Goal: Information Seeking & Learning: Find specific fact

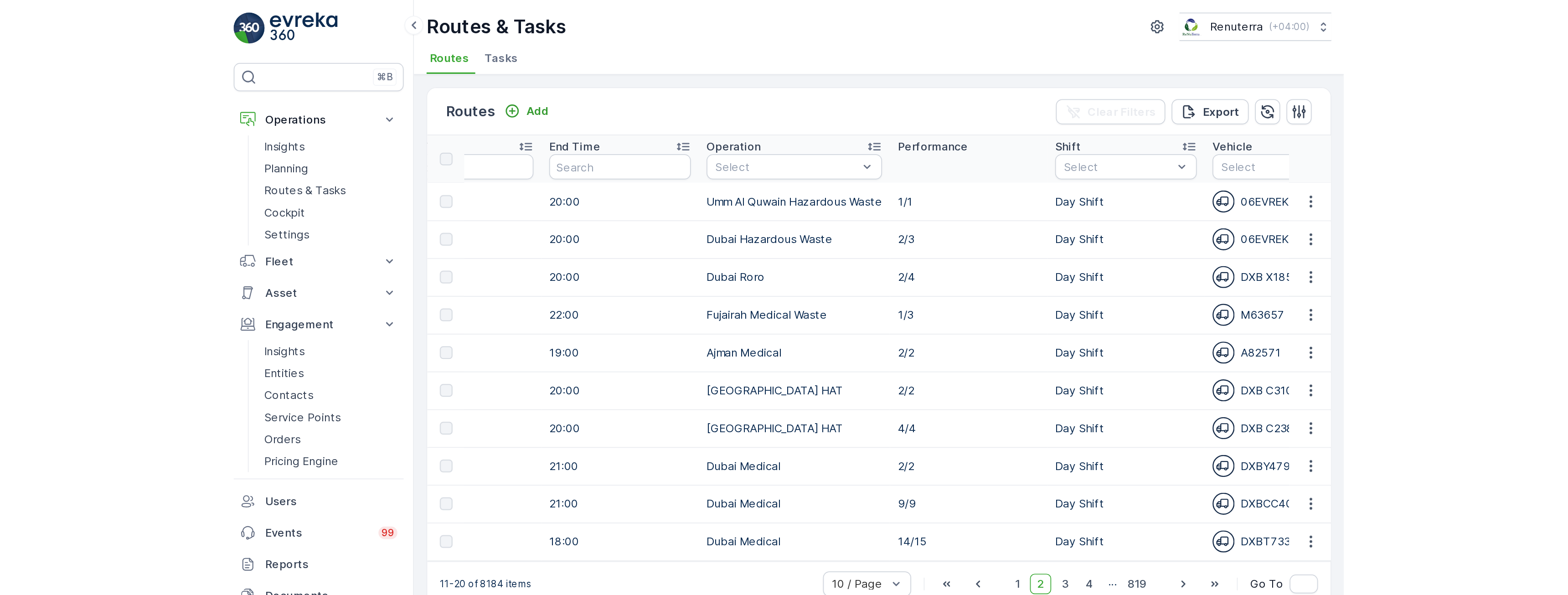
scroll to position [0, 405]
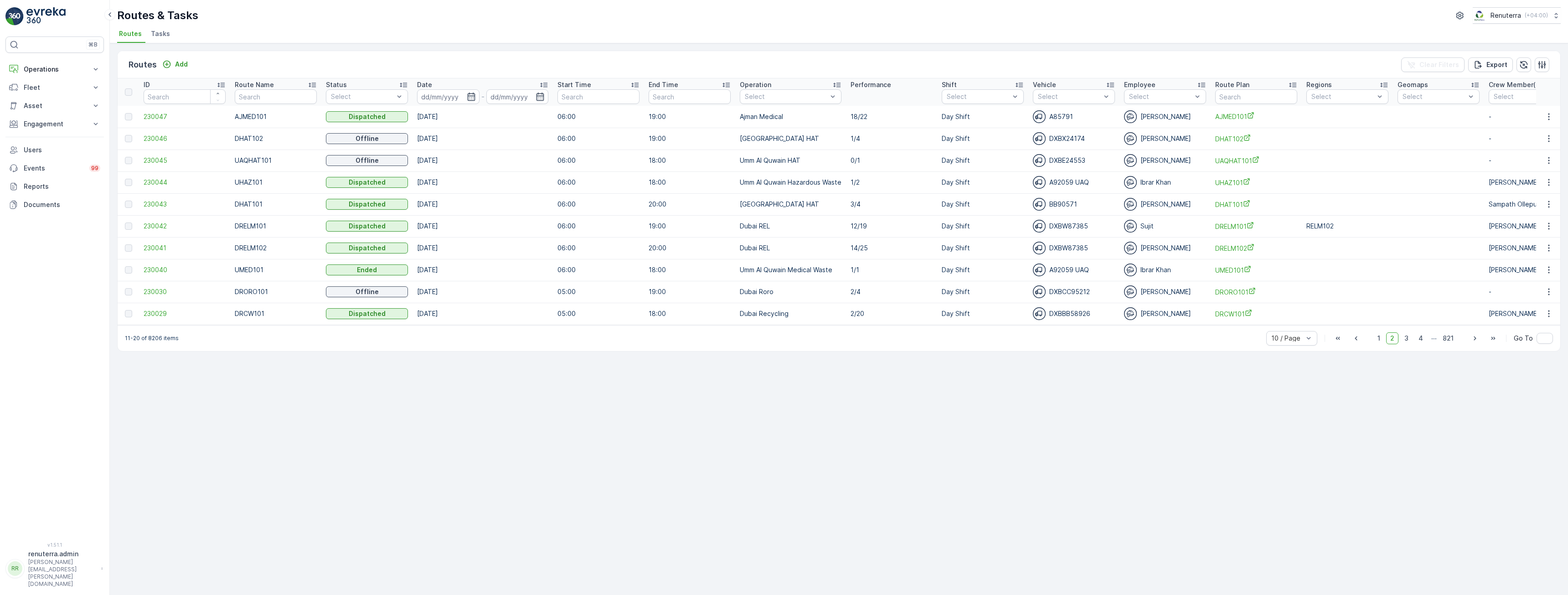
click at [1378, 342] on span "1" at bounding box center [1379, 338] width 11 height 12
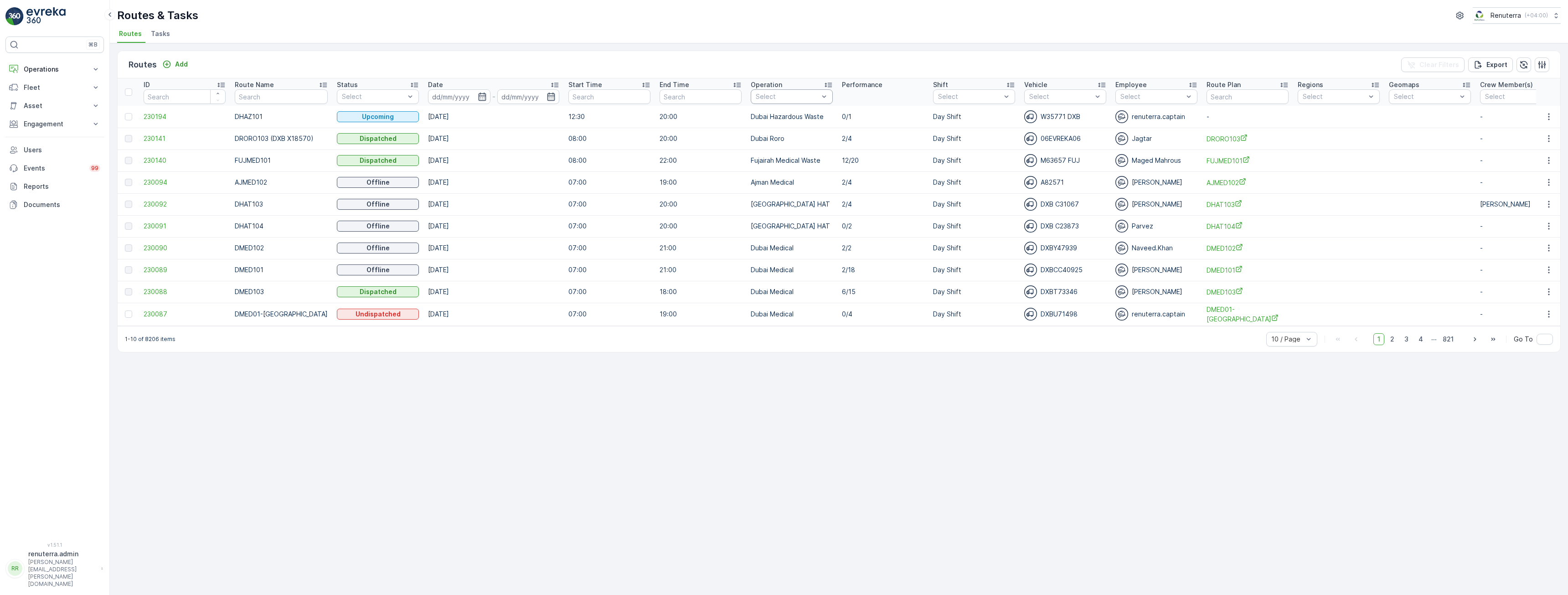
click at [802, 91] on div "Select" at bounding box center [791, 97] width 82 height 15
click at [803, 61] on div "Routes Add Clear Filters Export" at bounding box center [839, 65] width 1443 height 27
click at [772, 189] on p "[GEOGRAPHIC_DATA] HAT" at bounding box center [800, 192] width 68 height 18
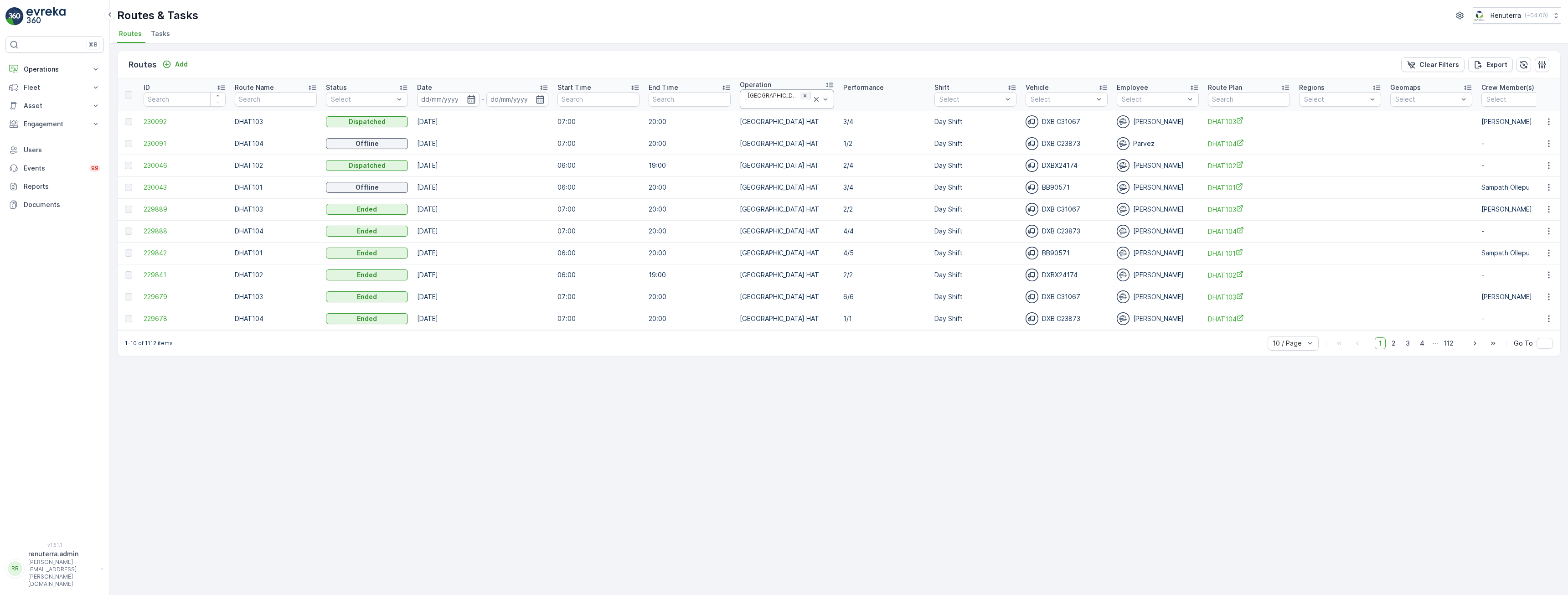
click at [802, 99] on icon "Remove Dubai HAT" at bounding box center [805, 96] width 6 height 6
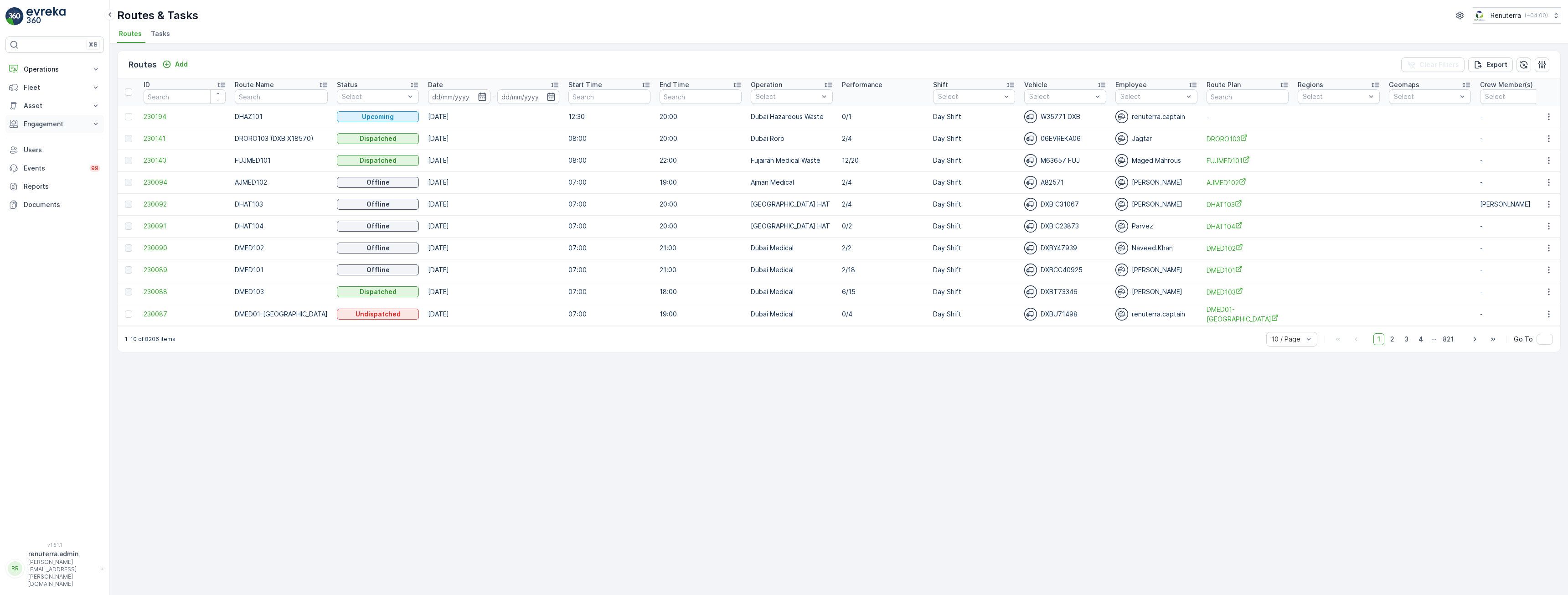
click at [72, 129] on button "Engagement" at bounding box center [55, 124] width 99 height 18
click at [43, 139] on p "Insights" at bounding box center [35, 139] width 23 height 9
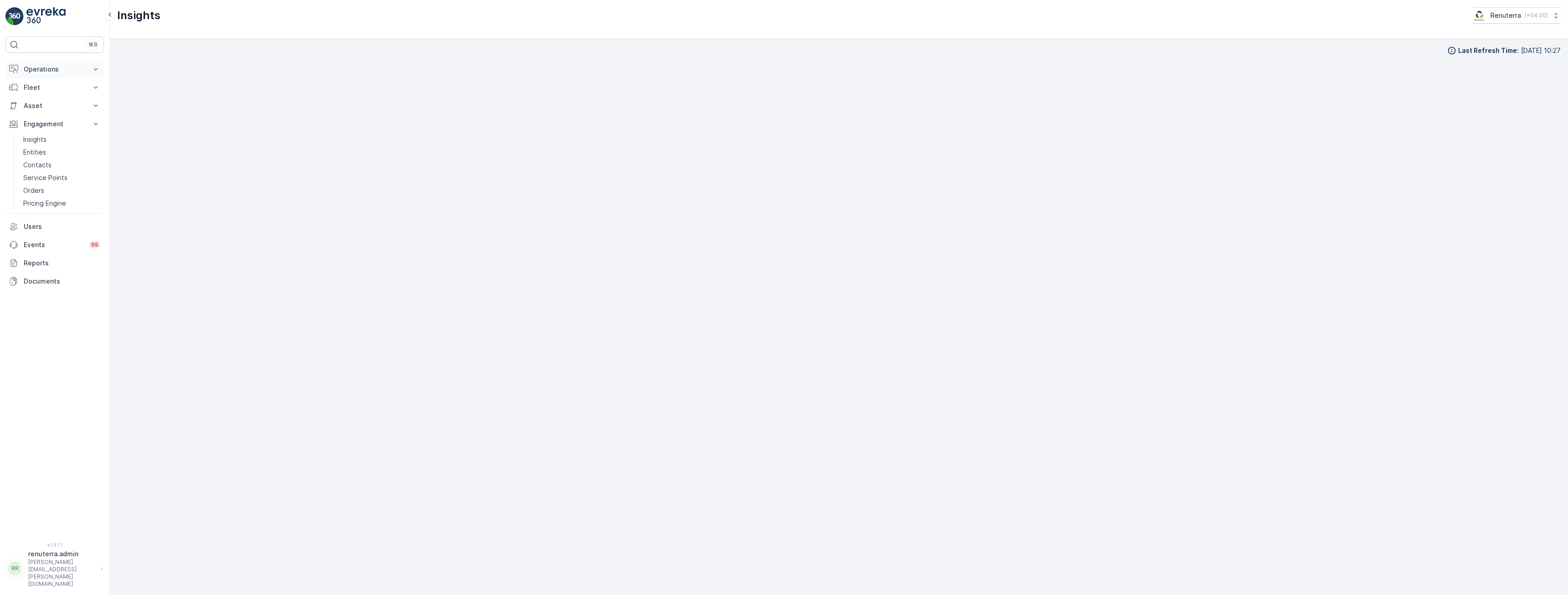
click at [35, 70] on p "Operations" at bounding box center [55, 69] width 62 height 9
click at [32, 212] on p "Entities" at bounding box center [34, 216] width 23 height 9
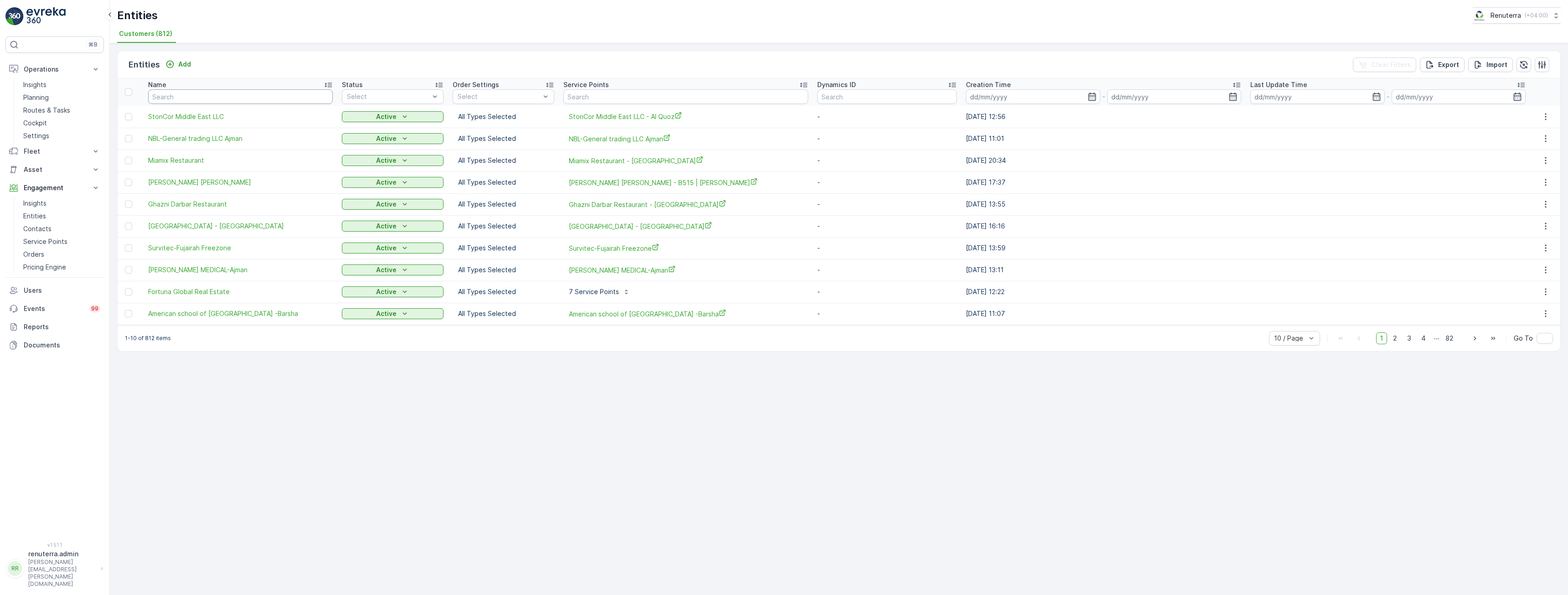
click at [203, 97] on input "text" at bounding box center [240, 97] width 184 height 15
type input "saudi"
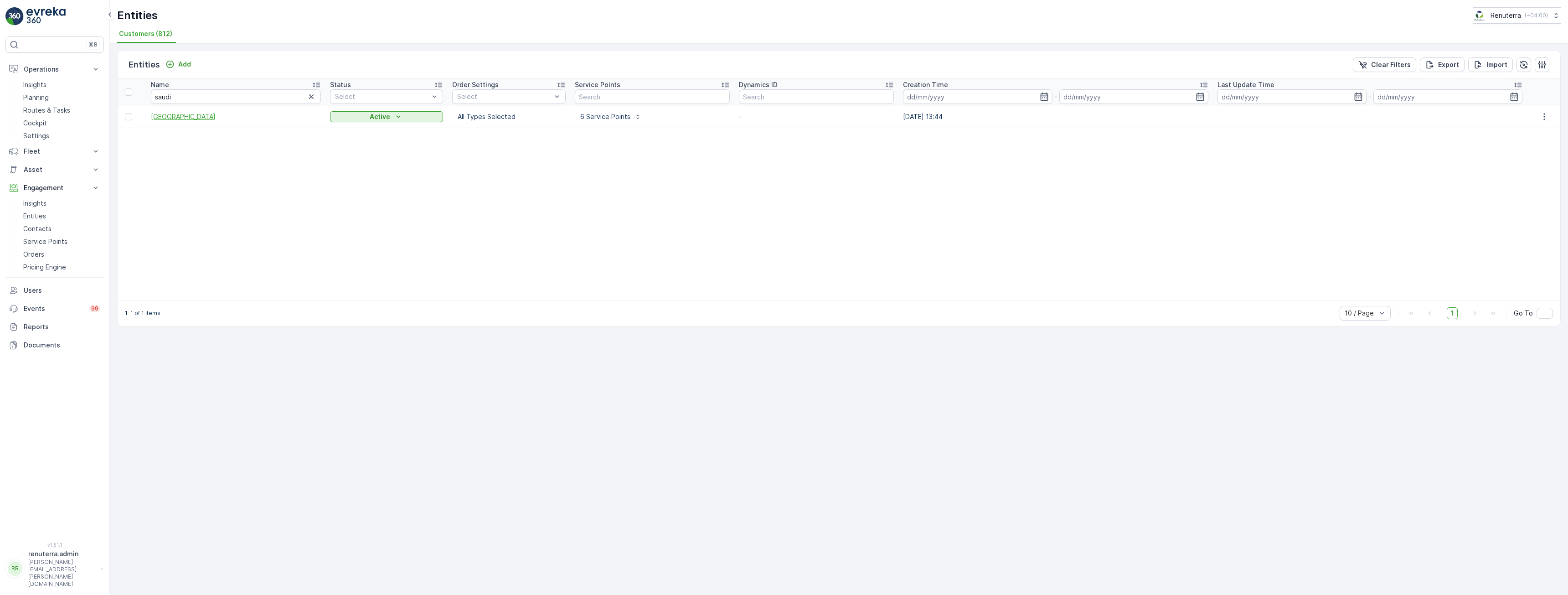
click at [205, 116] on span "Saudi German Hospital" at bounding box center [236, 116] width 170 height 9
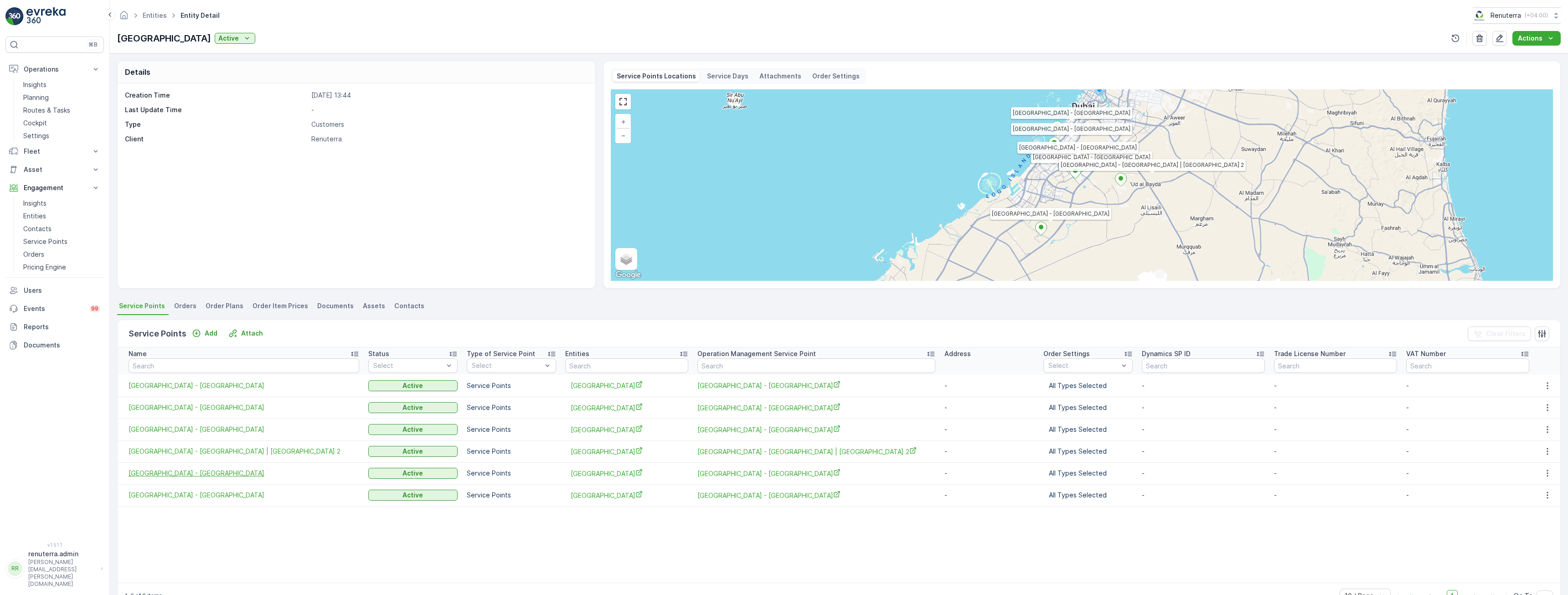
click at [204, 471] on span "Saudi German Hospital - Jumeirah" at bounding box center [243, 473] width 231 height 9
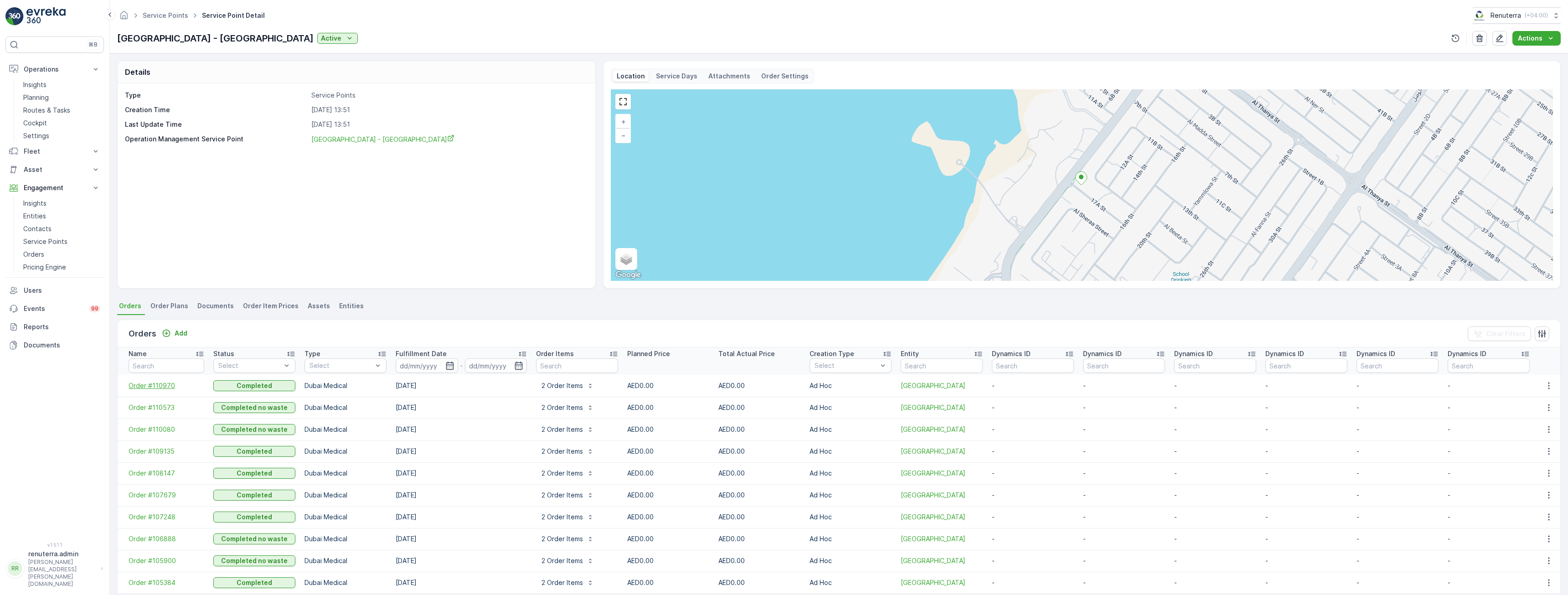
click at [147, 387] on span "Order #110970" at bounding box center [166, 386] width 75 height 9
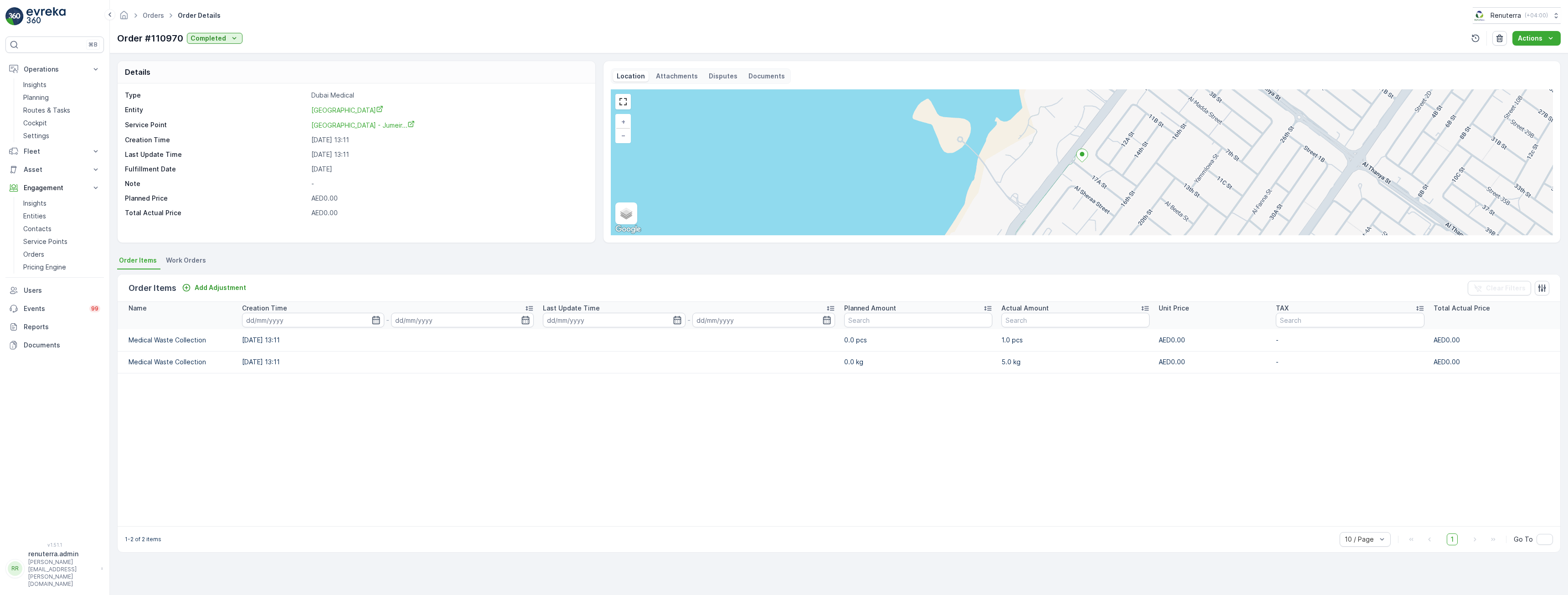
click at [758, 77] on p "Documents" at bounding box center [767, 76] width 37 height 9
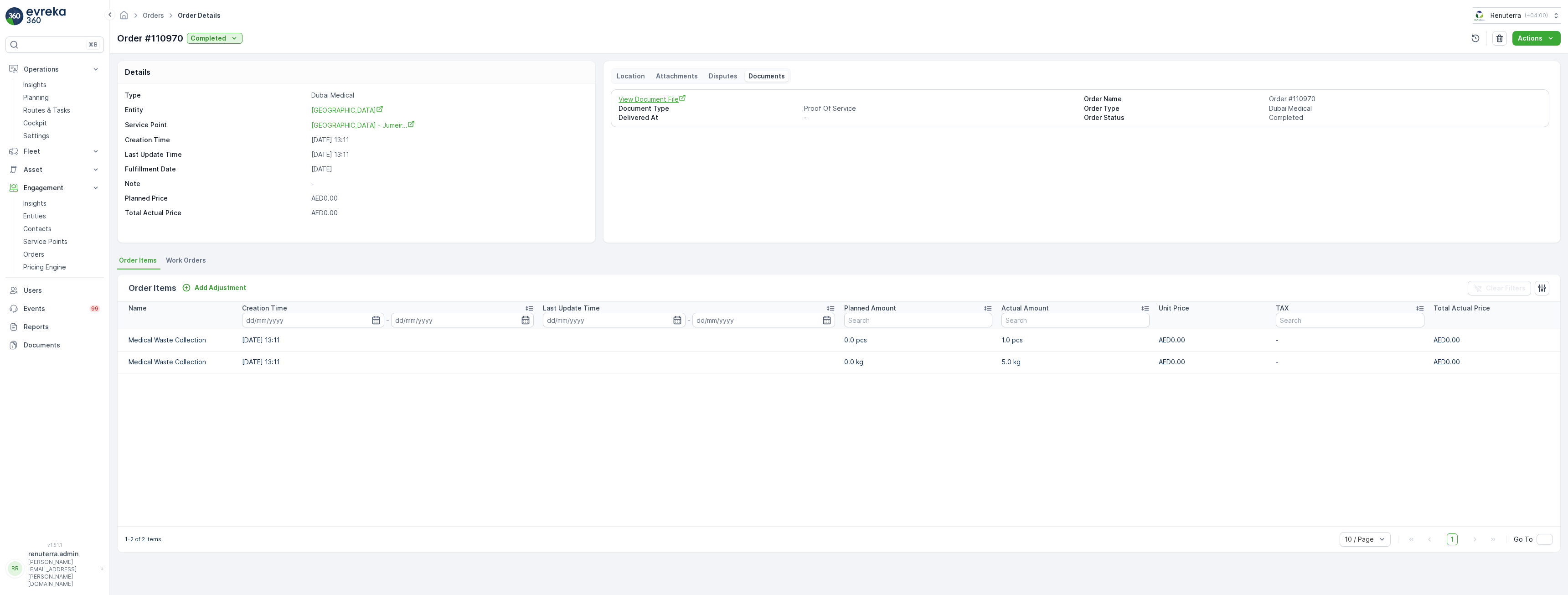
click at [651, 101] on span "View Document File" at bounding box center [847, 99] width 458 height 10
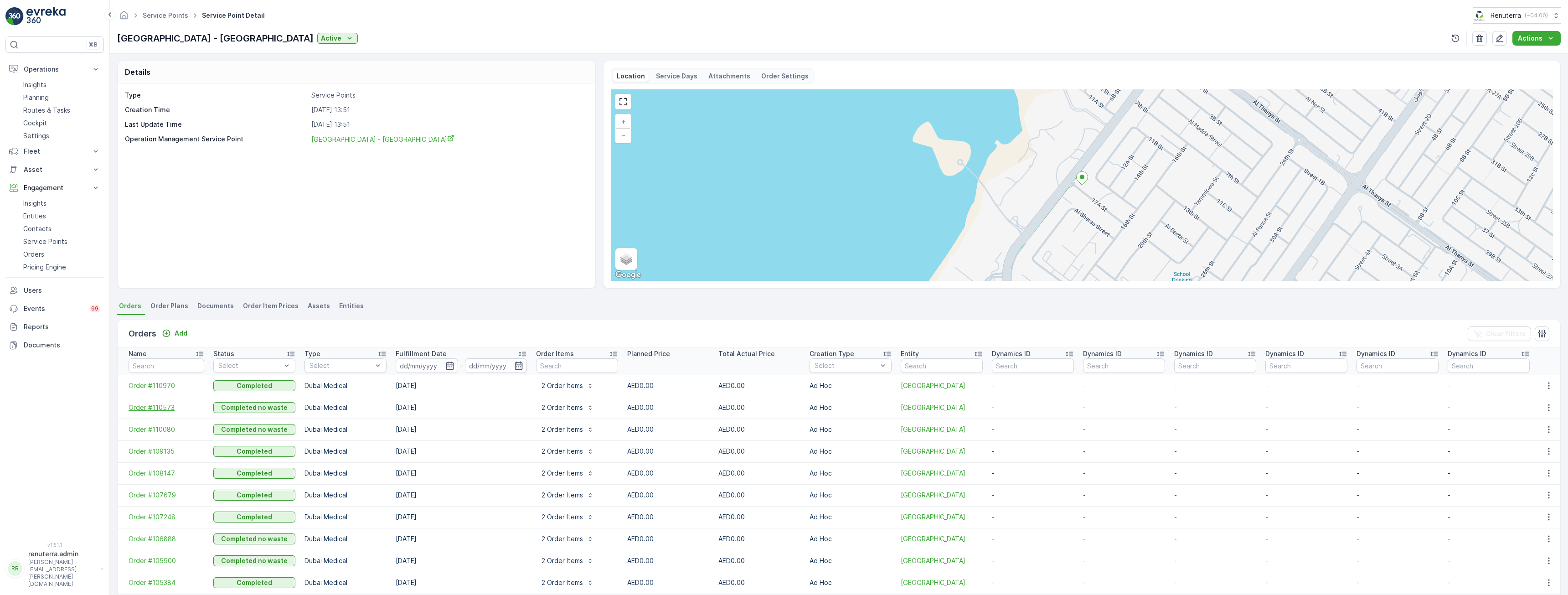
click at [159, 410] on span "Order #110573" at bounding box center [166, 407] width 75 height 9
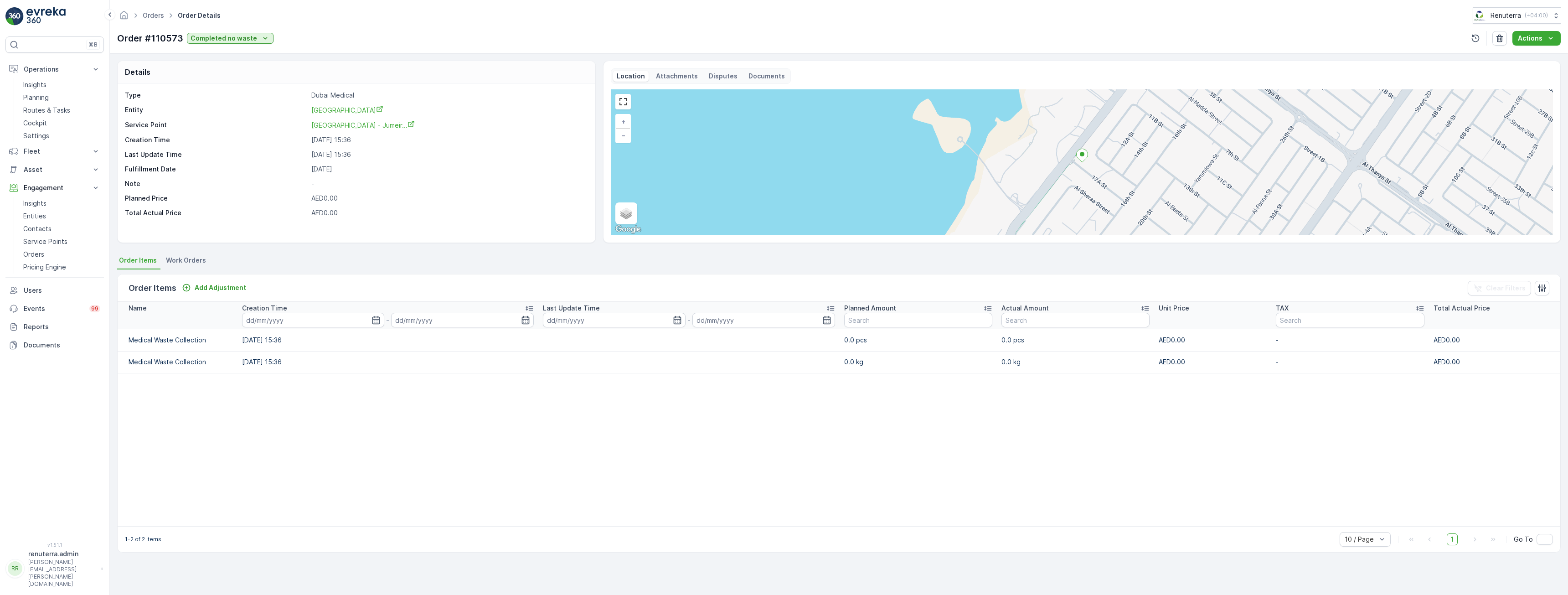
click at [756, 76] on p "Documents" at bounding box center [767, 76] width 37 height 9
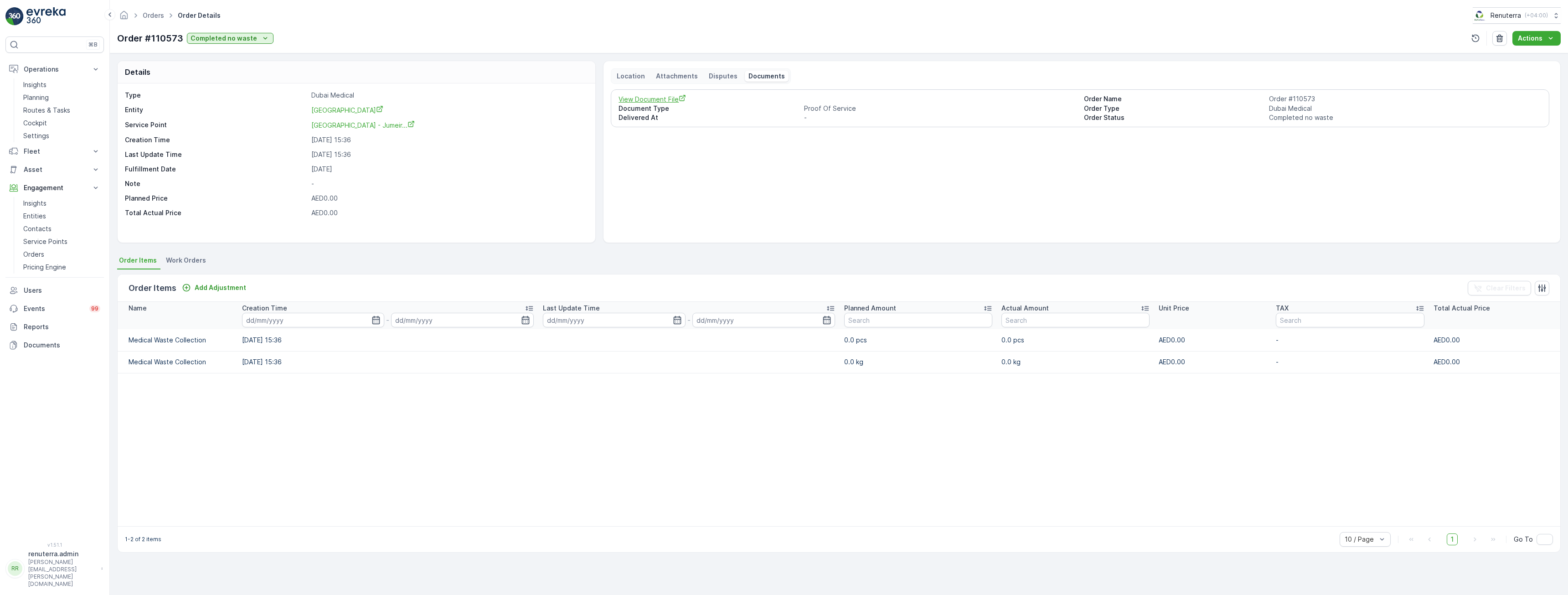
click at [665, 98] on span "View Document File" at bounding box center [847, 99] width 458 height 10
click at [758, 459] on table "Name Creation Time - Last Update Time - Planned Amount Actual Amount Unit Price…" at bounding box center [839, 414] width 1443 height 224
